Goal: Task Accomplishment & Management: Manage account settings

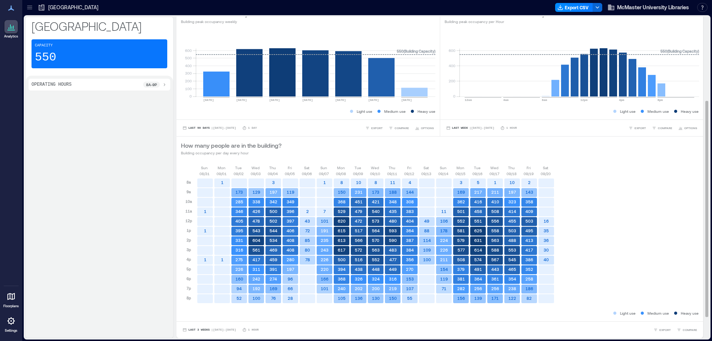
scroll to position [5, 0]
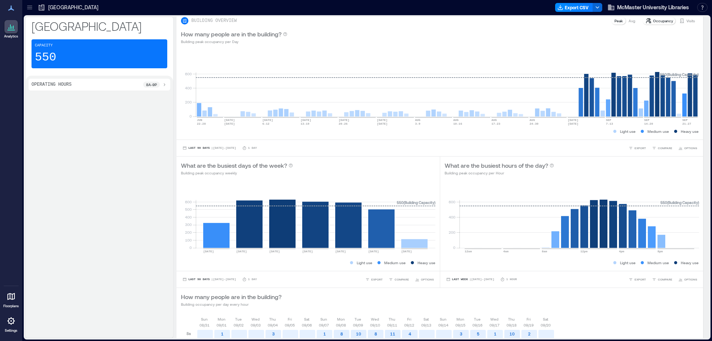
click at [66, 6] on p "[GEOGRAPHIC_DATA]" at bounding box center [73, 7] width 50 height 7
click at [8, 29] on icon at bounding box center [11, 26] width 9 height 9
click at [29, 9] on icon at bounding box center [29, 7] width 7 height 7
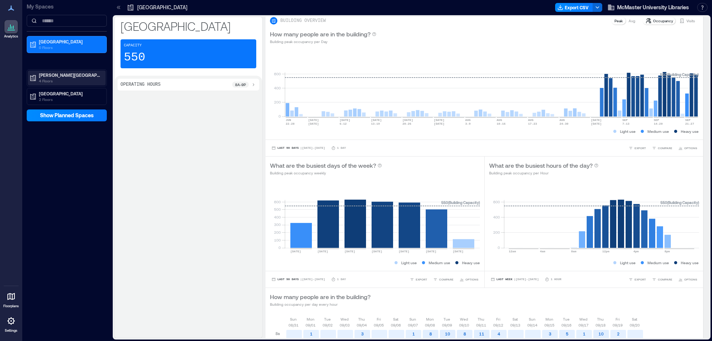
click at [55, 75] on p "[PERSON_NAME][GEOGRAPHIC_DATA]" at bounding box center [70, 75] width 62 height 6
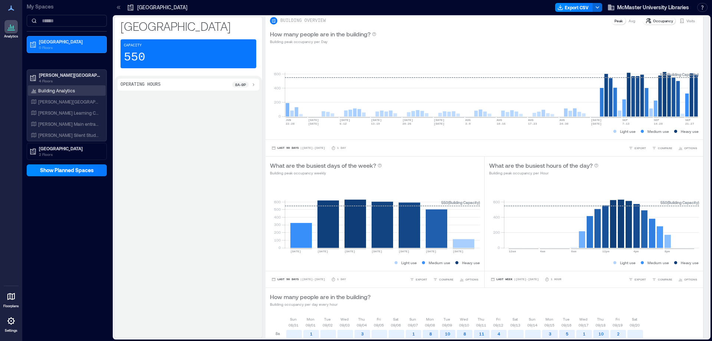
click at [56, 92] on p "Building Analytics" at bounding box center [56, 90] width 37 height 6
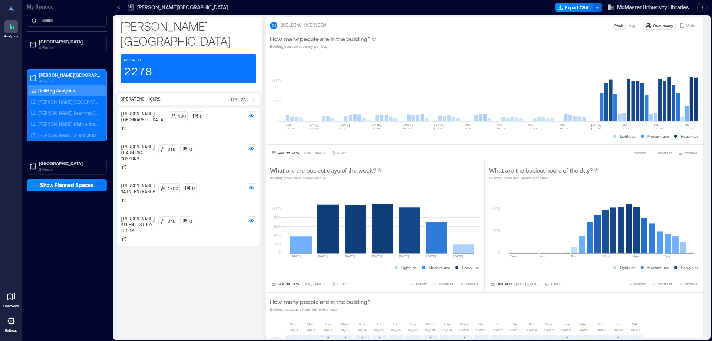
click at [130, 183] on p "[PERSON_NAME] Main entrance" at bounding box center [137, 189] width 35 height 12
click at [38, 5] on p "My Spaces" at bounding box center [67, 6] width 80 height 7
click at [119, 9] on icon at bounding box center [118, 7] width 7 height 7
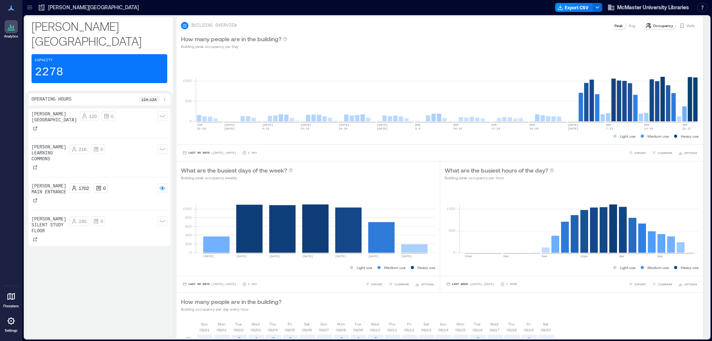
click at [31, 5] on icon at bounding box center [29, 7] width 7 height 7
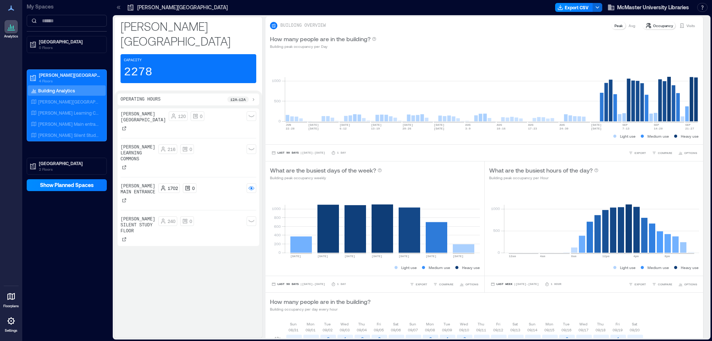
click at [11, 7] on icon at bounding box center [11, 8] width 6 height 5
click at [71, 186] on span "Show Planned Spaces" at bounding box center [67, 184] width 54 height 7
click at [74, 224] on div "My Spaces Health Sciences Library [GEOGRAPHIC_DATA][PERSON_NAME] 4 Floors Build…" at bounding box center [66, 170] width 89 height 341
click at [252, 113] on rect at bounding box center [251, 116] width 6 height 6
click at [252, 146] on rect at bounding box center [251, 149] width 6 height 6
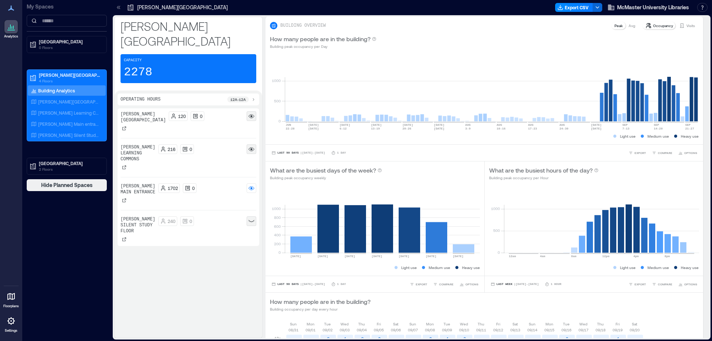
click at [251, 220] on icon at bounding box center [251, 221] width 6 height 3
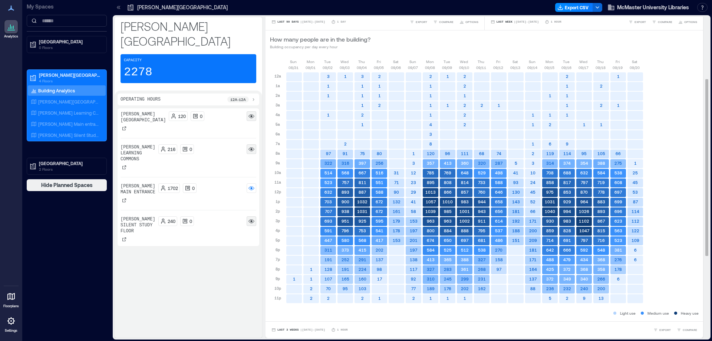
scroll to position [111, 0]
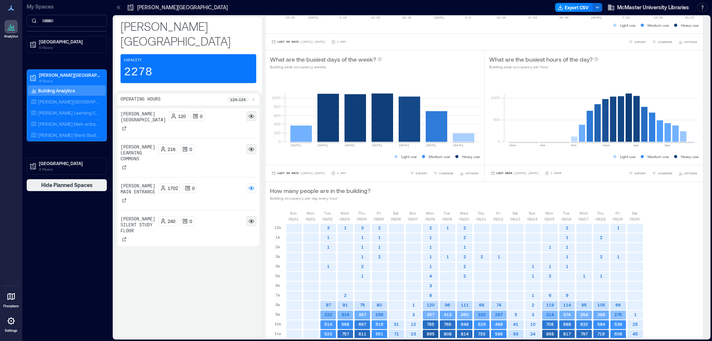
click at [119, 7] on icon at bounding box center [119, 7] width 2 height 3
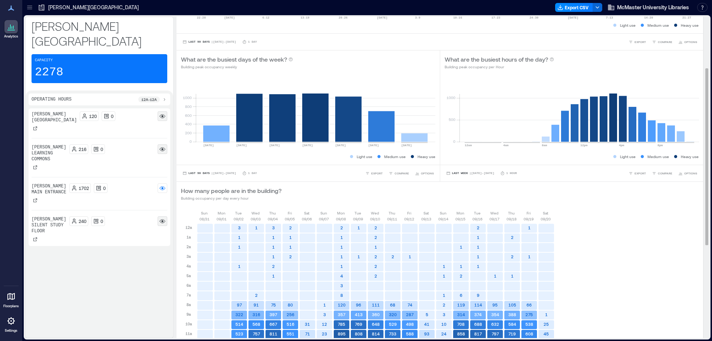
scroll to position [0, 0]
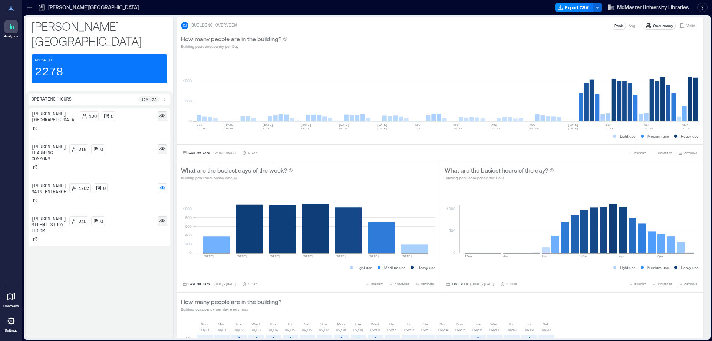
click at [8, 324] on icon at bounding box center [11, 320] width 9 height 9
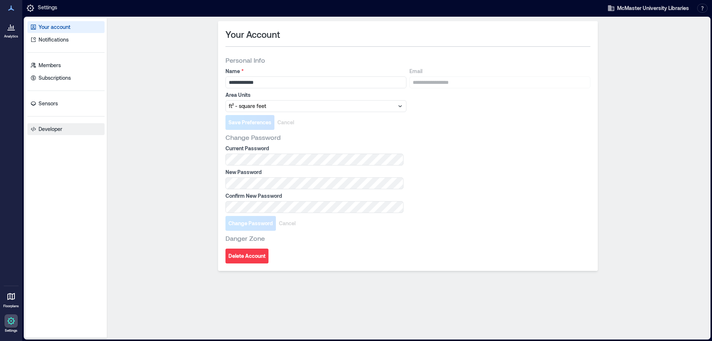
click at [50, 130] on p "Developer" at bounding box center [51, 128] width 24 height 7
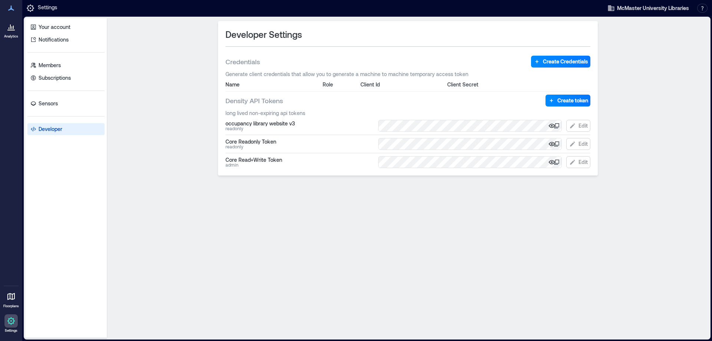
click at [551, 143] on icon "button" at bounding box center [552, 144] width 2 height 2
click at [551, 143] on icon "button" at bounding box center [551, 143] width 7 height 7
click at [551, 158] on button "button" at bounding box center [552, 162] width 4 height 9
click at [551, 144] on icon "button" at bounding box center [552, 144] width 2 height 2
click at [550, 124] on icon "button" at bounding box center [551, 125] width 7 height 7
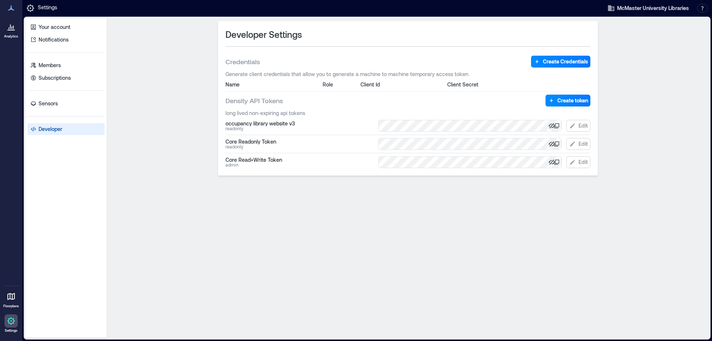
click at [557, 125] on icon at bounding box center [556, 126] width 6 height 6
click at [646, 245] on div "Developer Settings Credentials Create Credentials Generate client credentials t…" at bounding box center [408, 178] width 596 height 314
click at [59, 101] on link "Sensors" at bounding box center [65, 103] width 77 height 12
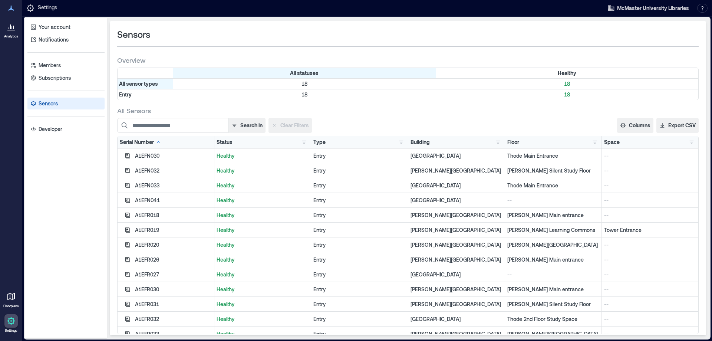
click at [30, 7] on icon at bounding box center [30, 8] width 9 height 9
click at [13, 8] on icon at bounding box center [11, 8] width 9 height 9
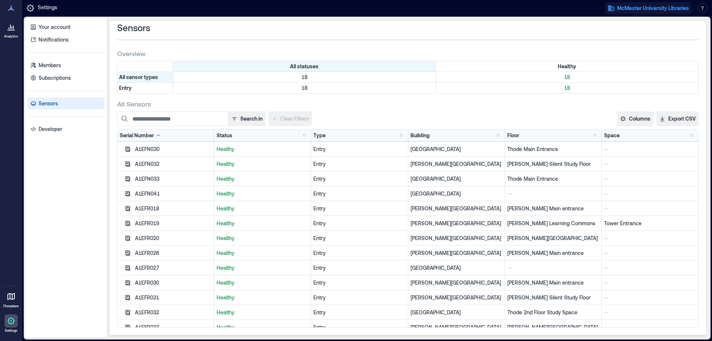
click at [623, 9] on span "McMaster University Libraries" at bounding box center [653, 7] width 72 height 7
click at [620, 55] on button "Logout" at bounding box center [640, 52] width 68 height 12
